Goal: Communication & Community: Answer question/provide support

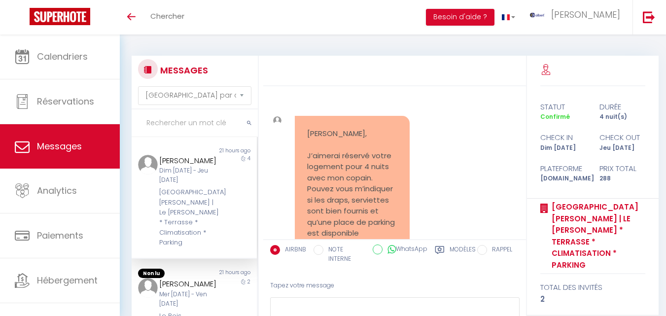
select select "message"
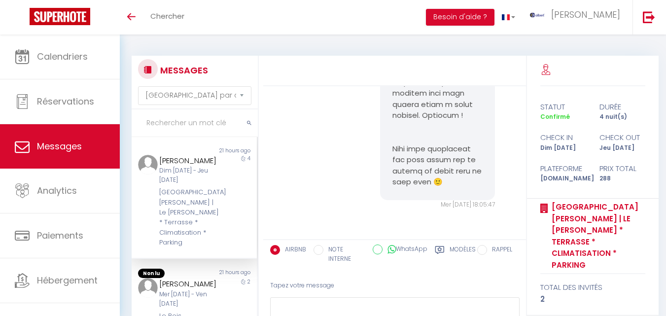
click at [176, 120] on input "text" at bounding box center [195, 123] width 126 height 28
paste input "Le Secret de l'Architecte"
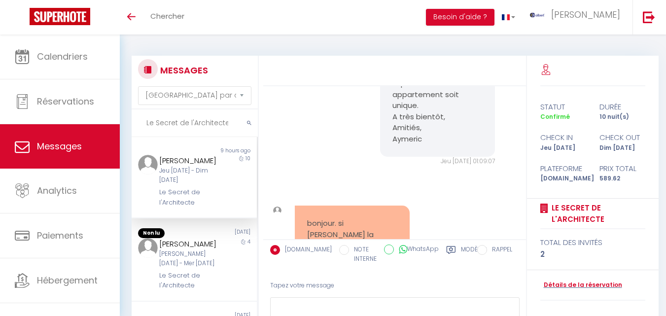
scroll to position [3939, 0]
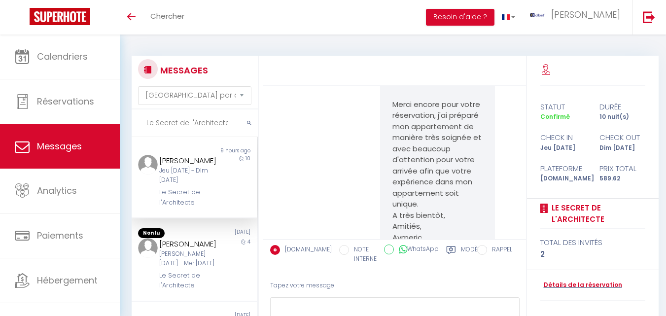
type input "Le Secret de l'Architecte"
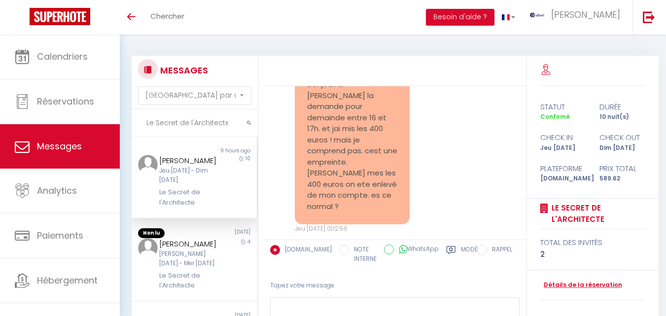
scroll to position [4176, 0]
drag, startPoint x: 389, startPoint y: 155, endPoint x: 461, endPoint y: 119, distance: 80.5
copy pre "Loremip dolor, Si ametcon adip elit seddoeiusm te incididun ut LABOREE. Dolore-…"
click at [176, 122] on input "Le Secret de l'Architecte" at bounding box center [195, 123] width 126 height 28
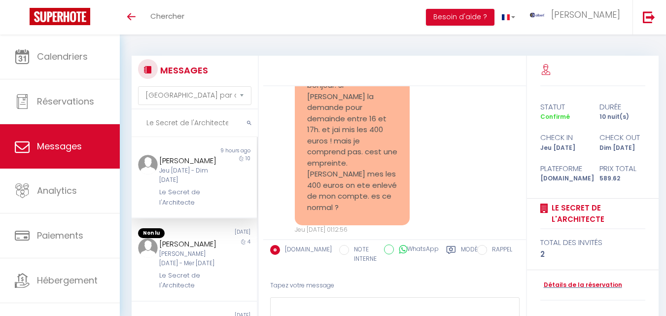
click at [176, 122] on input "Le Secret de l'Architecte" at bounding box center [195, 123] width 126 height 28
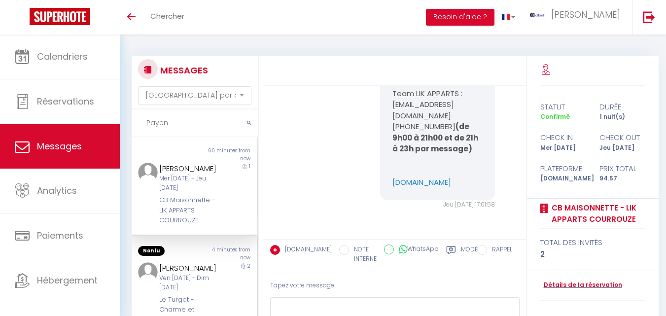
scroll to position [148, 0]
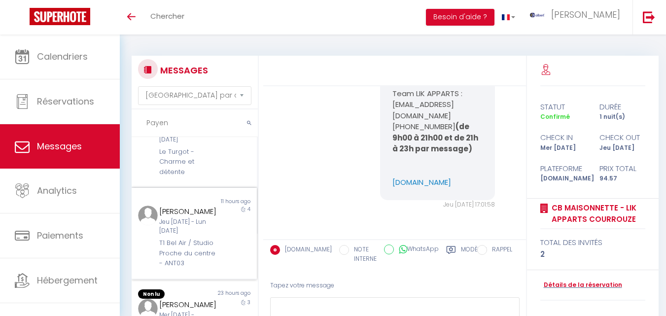
type input "Payen"
click at [188, 236] on div "Jeu [DATE] - Lun [DATE]" at bounding box center [189, 226] width 60 height 19
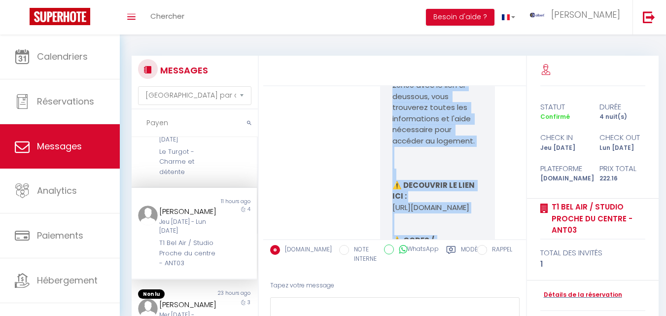
scroll to position [2141, 0]
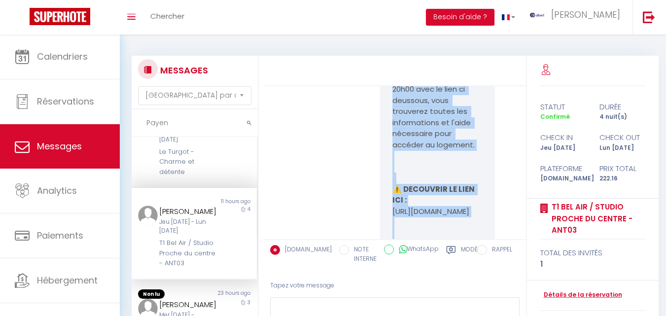
drag, startPoint x: 459, startPoint y: 183, endPoint x: 377, endPoint y: 148, distance: 89.5
click at [377, 148] on div "Bienvenue [PERSON_NAME] le grand jour ! Nous avons prévus le nécessaire pour qu…" at bounding box center [395, 121] width 256 height 517
copy pre "Bienvenue [PERSON_NAME] le grand jour ! Nous avons prévus le nécessaire pour qu…"
